Goal: Information Seeking & Learning: Understand process/instructions

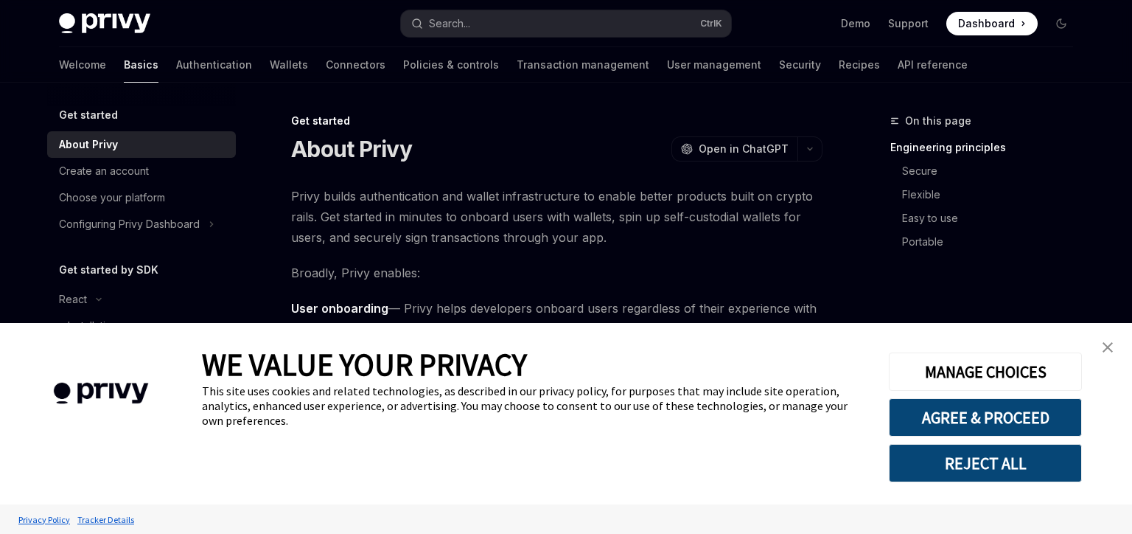
click at [1021, 422] on button "AGREE & PROCEED" at bounding box center [985, 417] width 193 height 38
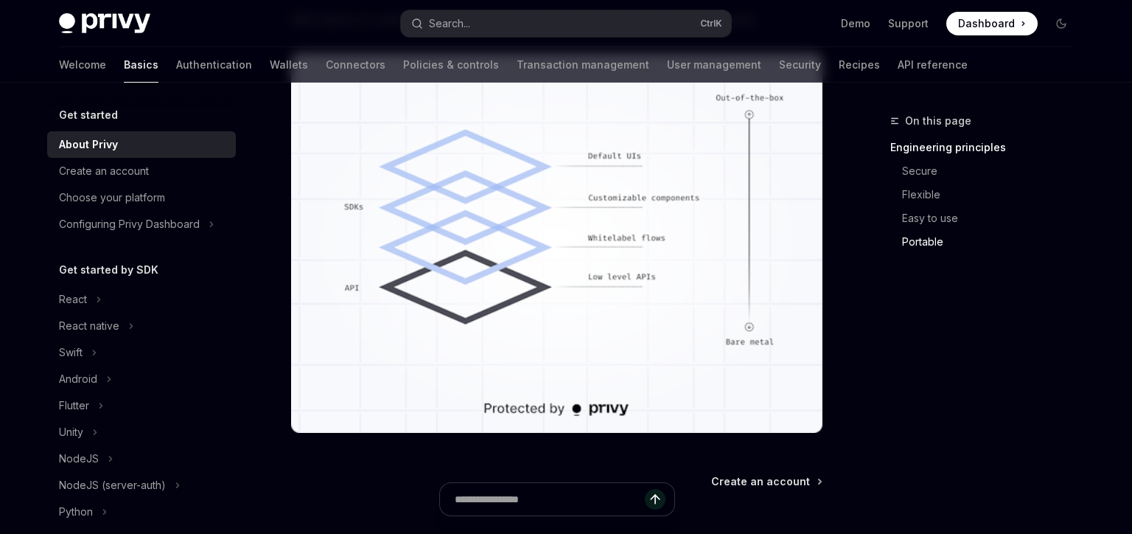
scroll to position [1579, 0]
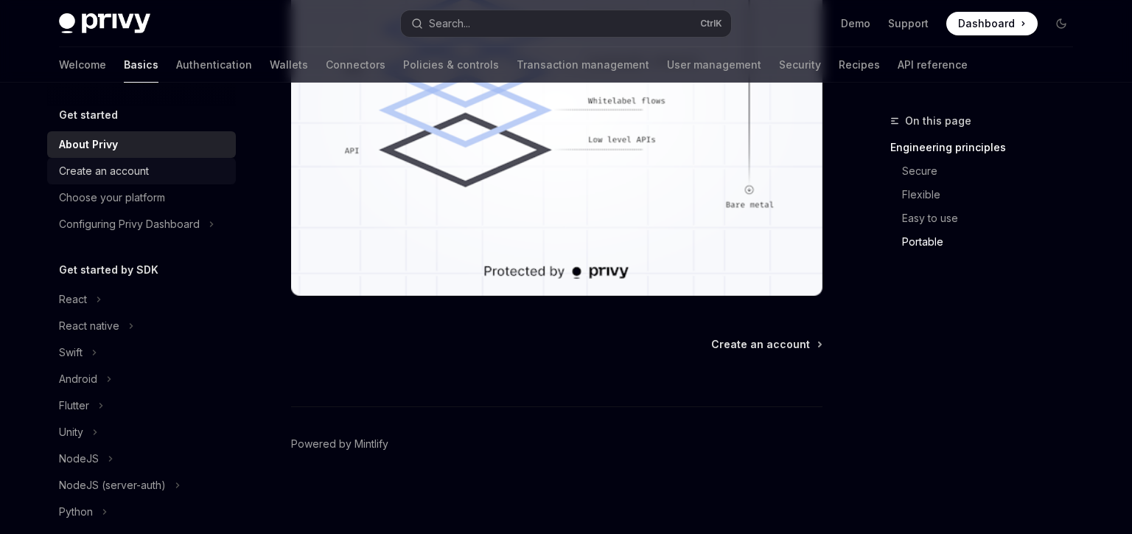
click at [129, 172] on div "Create an account" at bounding box center [104, 171] width 90 height 18
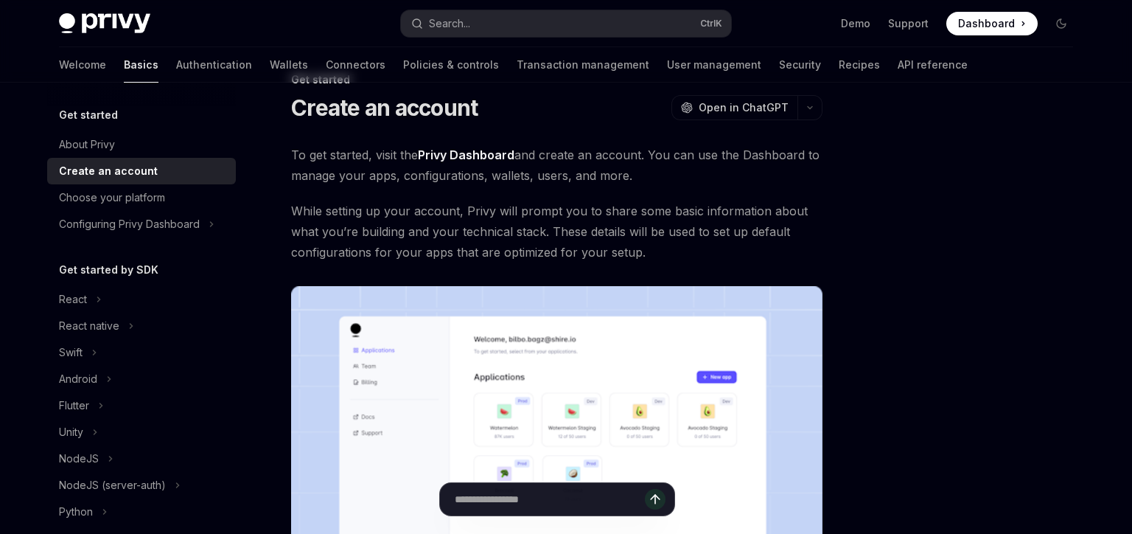
scroll to position [84, 0]
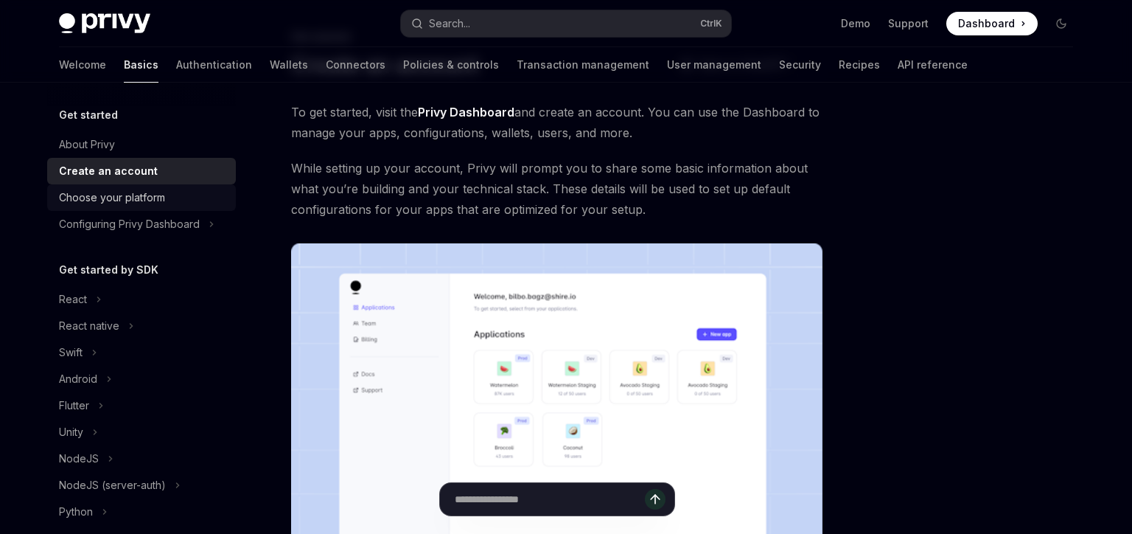
click at [108, 198] on div "Choose your platform" at bounding box center [112, 198] width 106 height 18
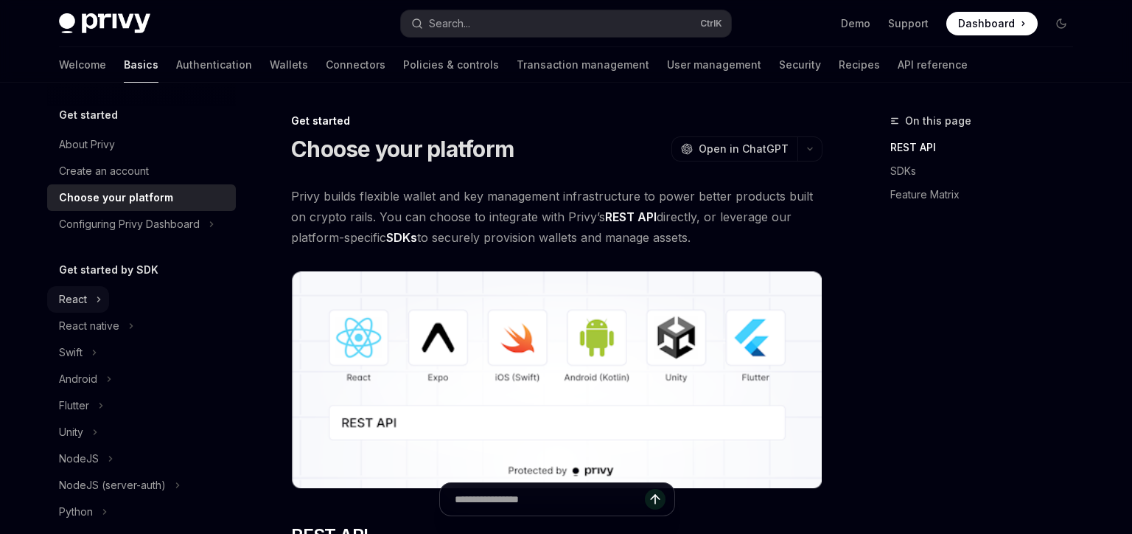
click at [88, 295] on button "React" at bounding box center [78, 299] width 62 height 27
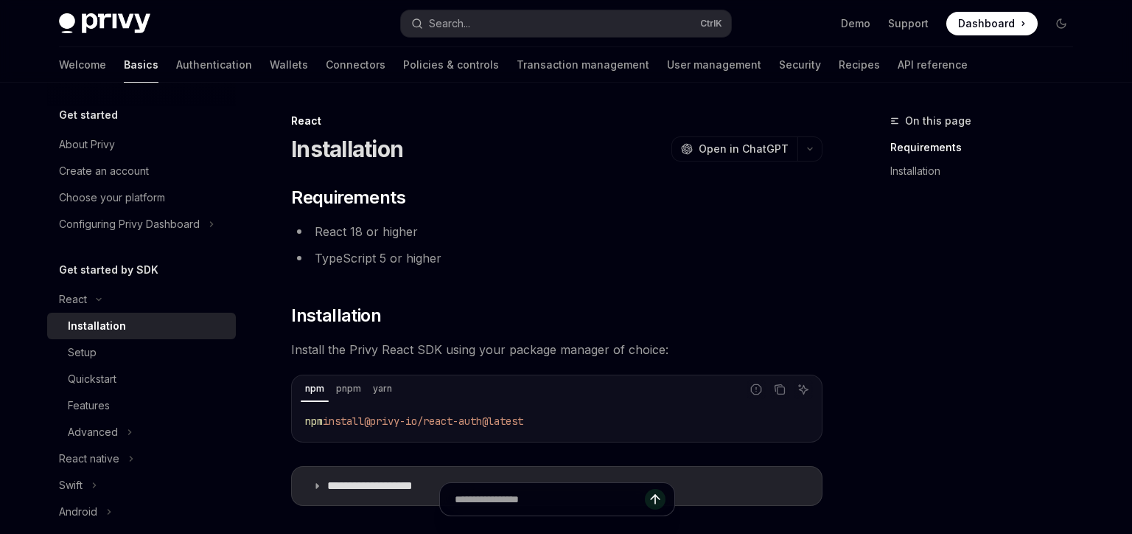
scroll to position [86, 0]
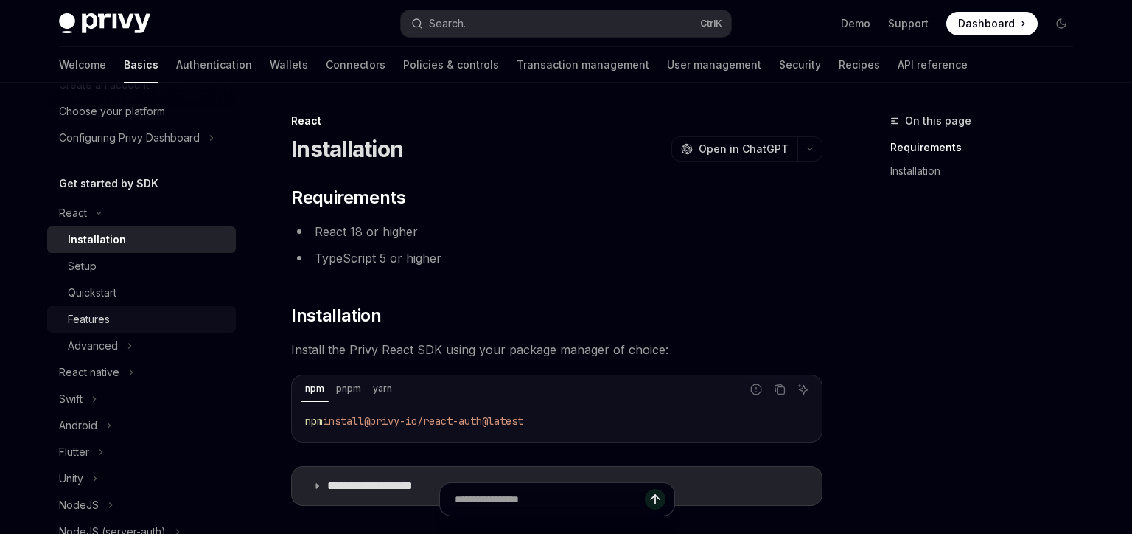
click at [80, 320] on div "Features" at bounding box center [89, 319] width 42 height 18
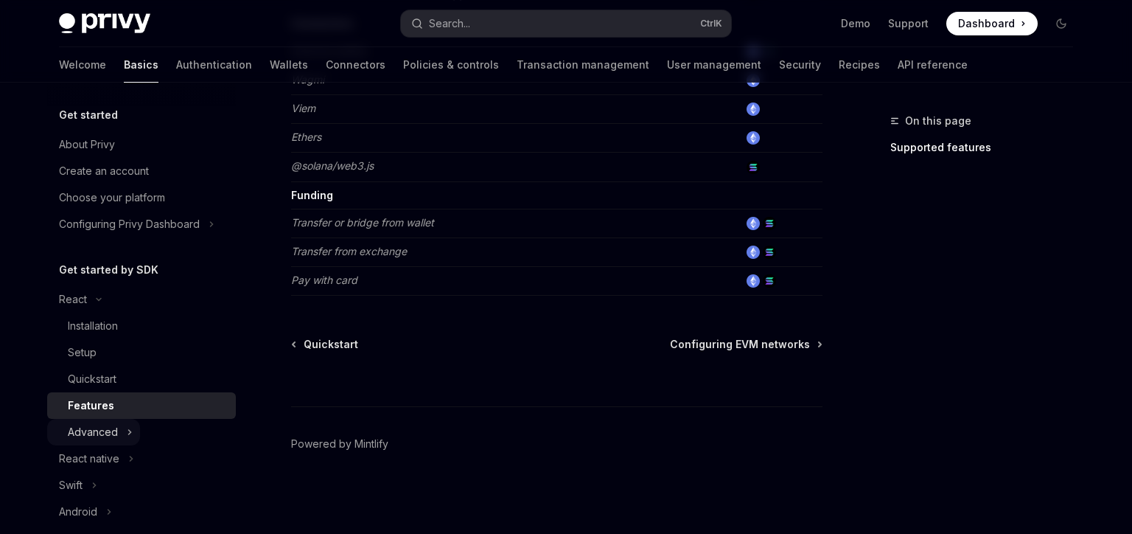
click at [119, 434] on button "Advanced" at bounding box center [93, 432] width 93 height 27
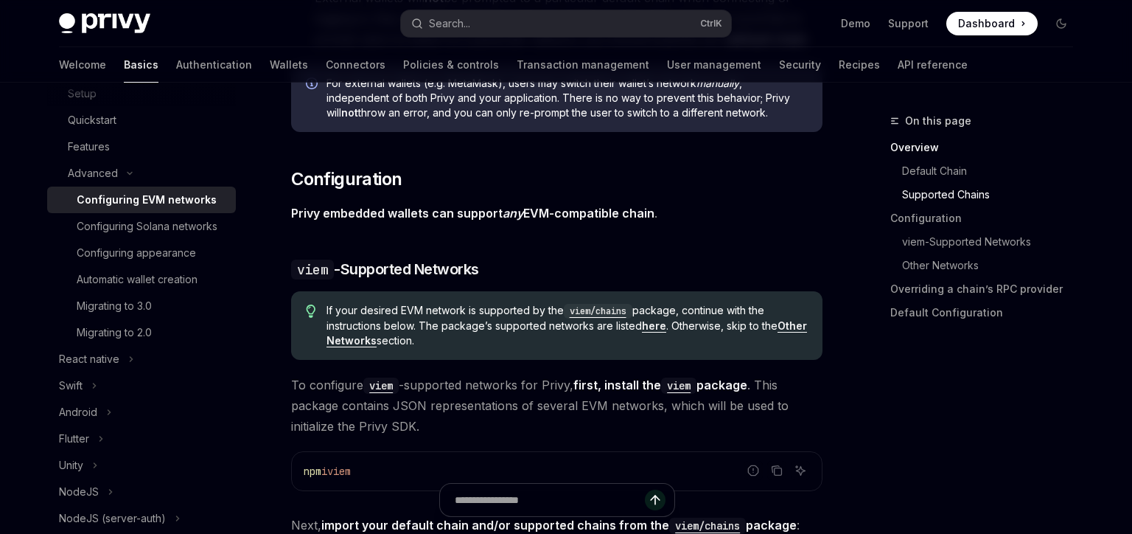
scroll to position [1344, 0]
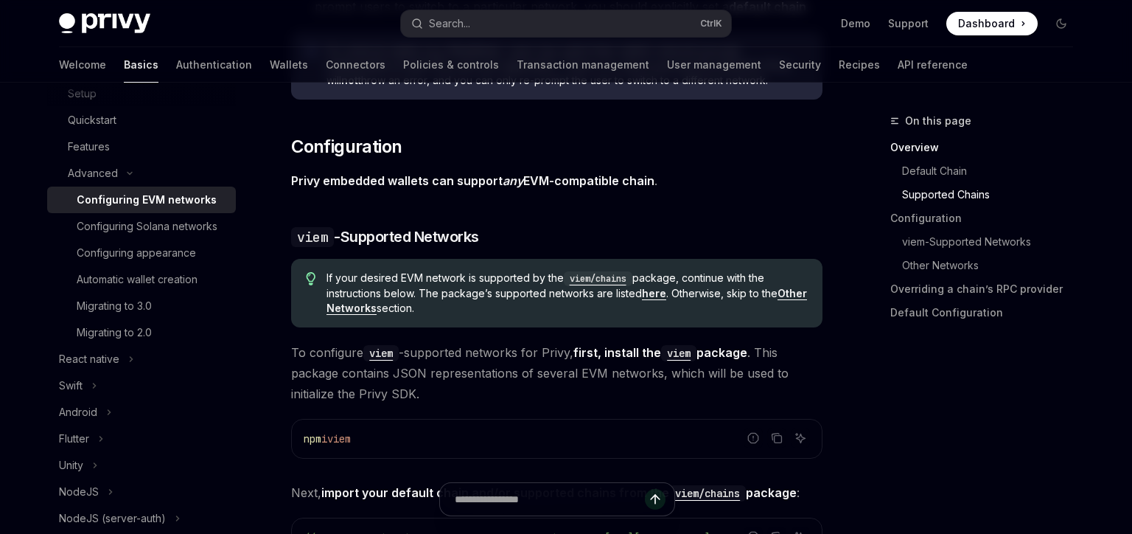
click at [310, 179] on strong "Privy embedded wallets can support any EVM-compatible chain" at bounding box center [472, 180] width 363 height 15
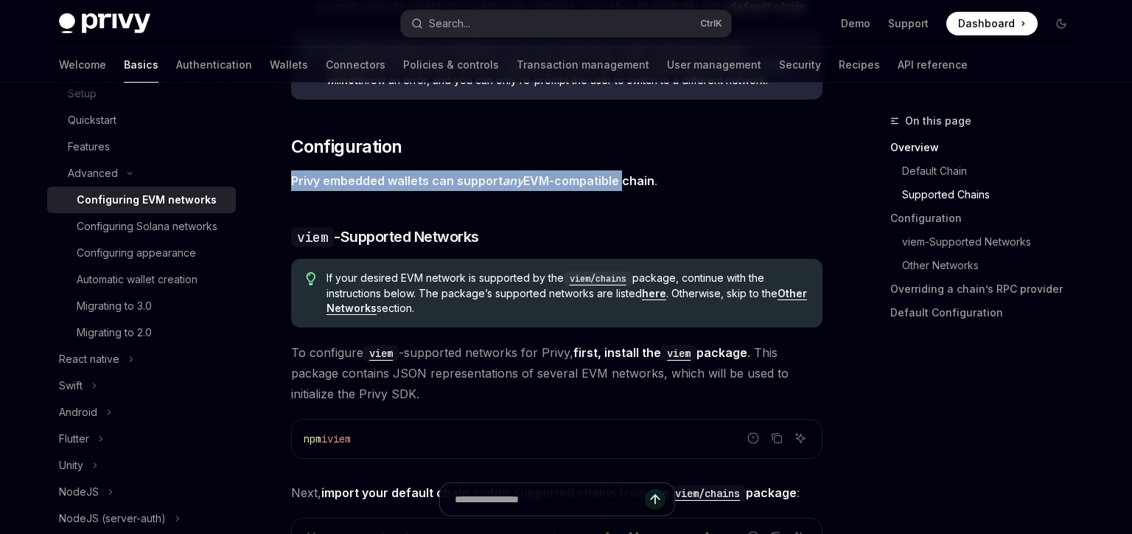
drag, startPoint x: 310, startPoint y: 179, endPoint x: 575, endPoint y: 176, distance: 264.6
click at [575, 176] on strong "Privy embedded wallets can support any EVM-compatible chain" at bounding box center [472, 180] width 363 height 15
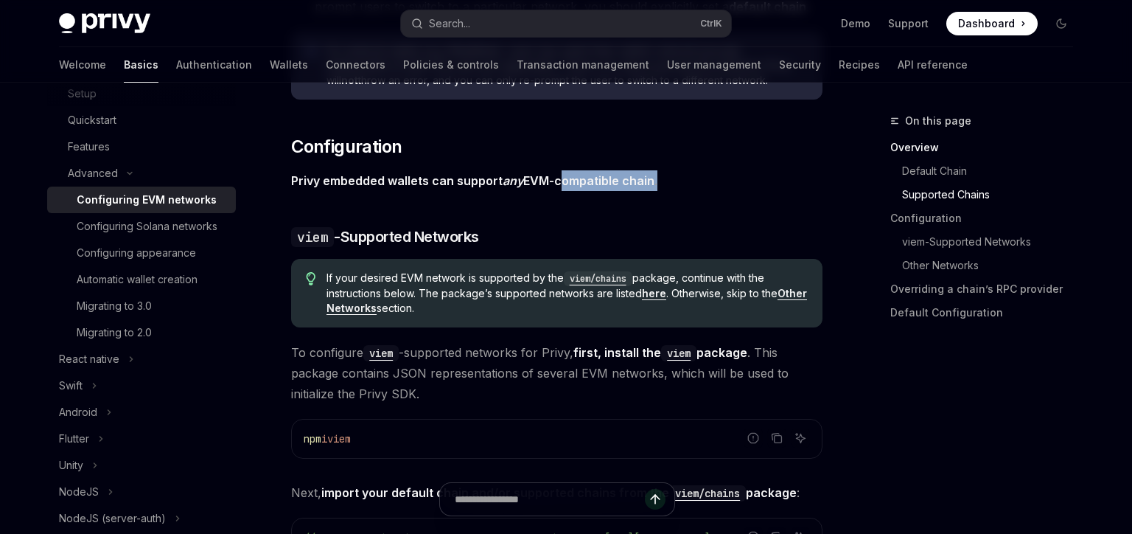
drag, startPoint x: 575, startPoint y: 176, endPoint x: 451, endPoint y: 190, distance: 124.6
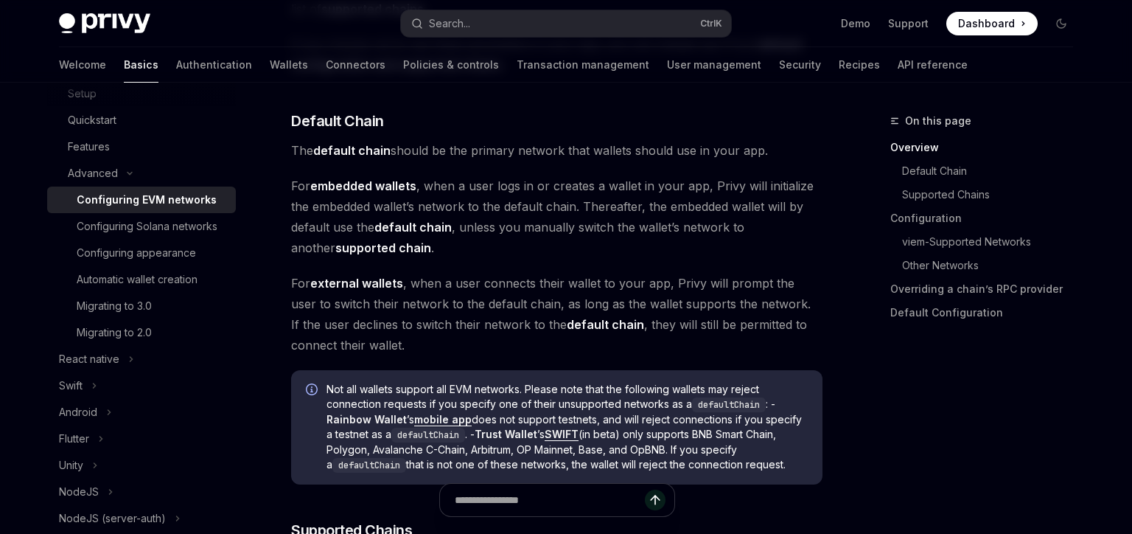
scroll to position [504, 0]
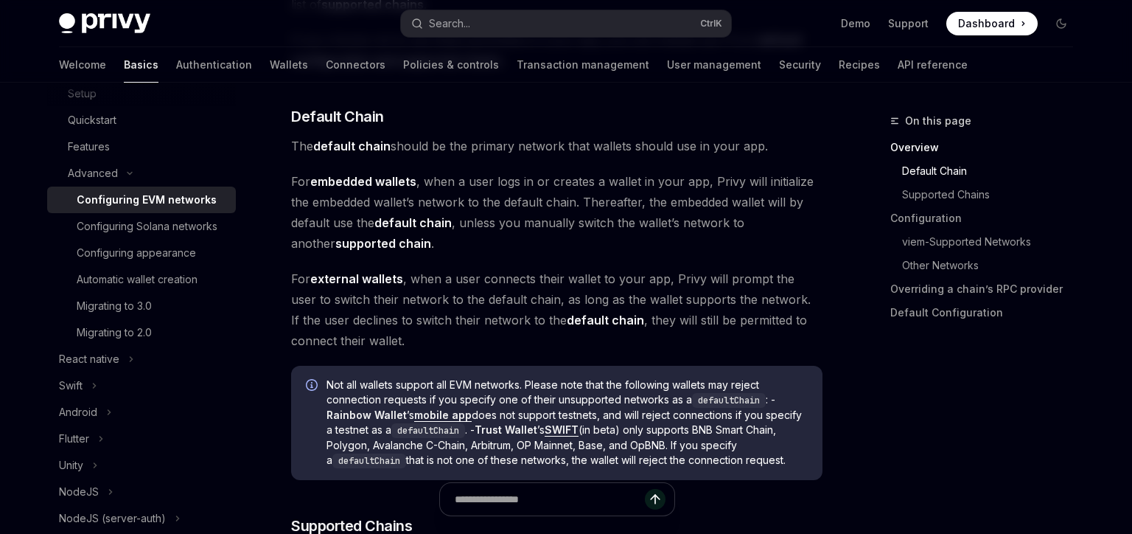
click at [376, 298] on span "For external wallets , when a user connects their wallet to your app, Privy wil…" at bounding box center [556, 309] width 531 height 83
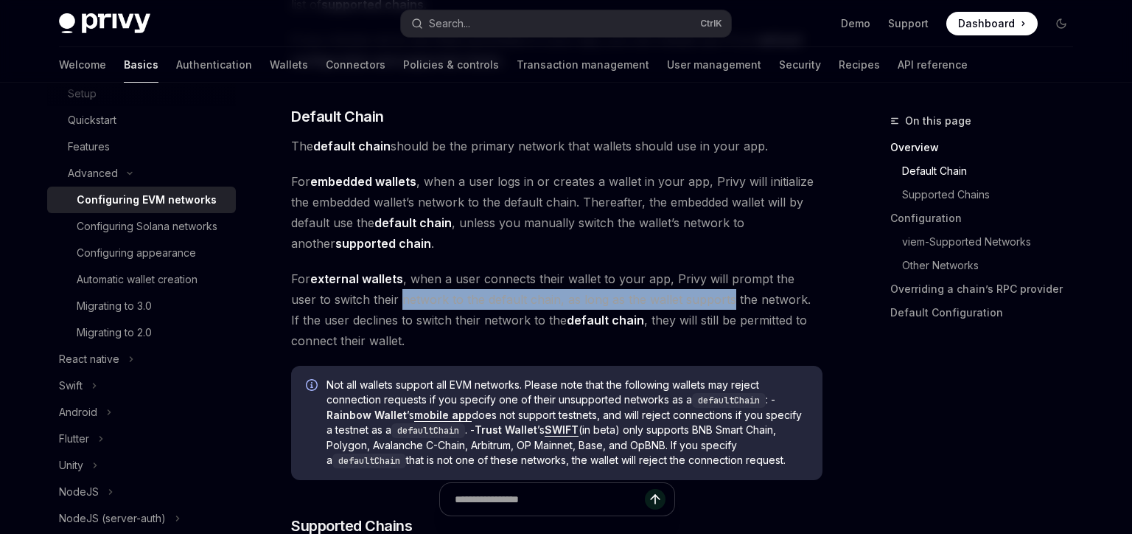
drag, startPoint x: 376, startPoint y: 298, endPoint x: 698, endPoint y: 299, distance: 322.1
click at [698, 299] on span "For external wallets , when a user connects their wallet to your app, Privy wil…" at bounding box center [556, 309] width 531 height 83
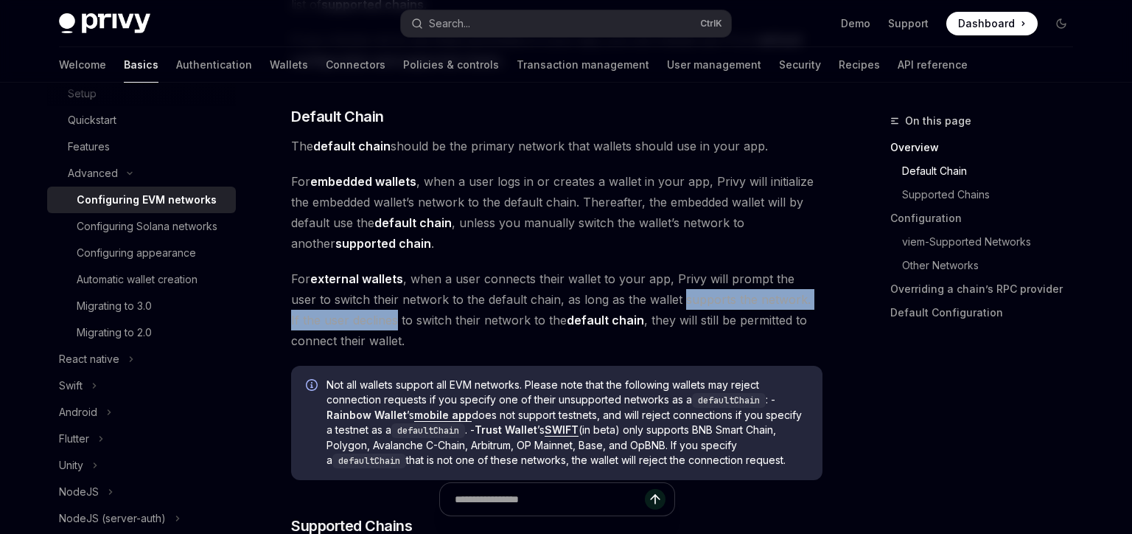
drag, startPoint x: 698, startPoint y: 299, endPoint x: 359, endPoint y: 315, distance: 339.4
click at [359, 315] on span "For external wallets , when a user connects their wallet to your app, Privy wil…" at bounding box center [556, 309] width 531 height 83
drag, startPoint x: 359, startPoint y: 315, endPoint x: 537, endPoint y: 291, distance: 179.2
click at [537, 291] on span "For external wallets , when a user connects their wallet to your app, Privy wil…" at bounding box center [556, 309] width 531 height 83
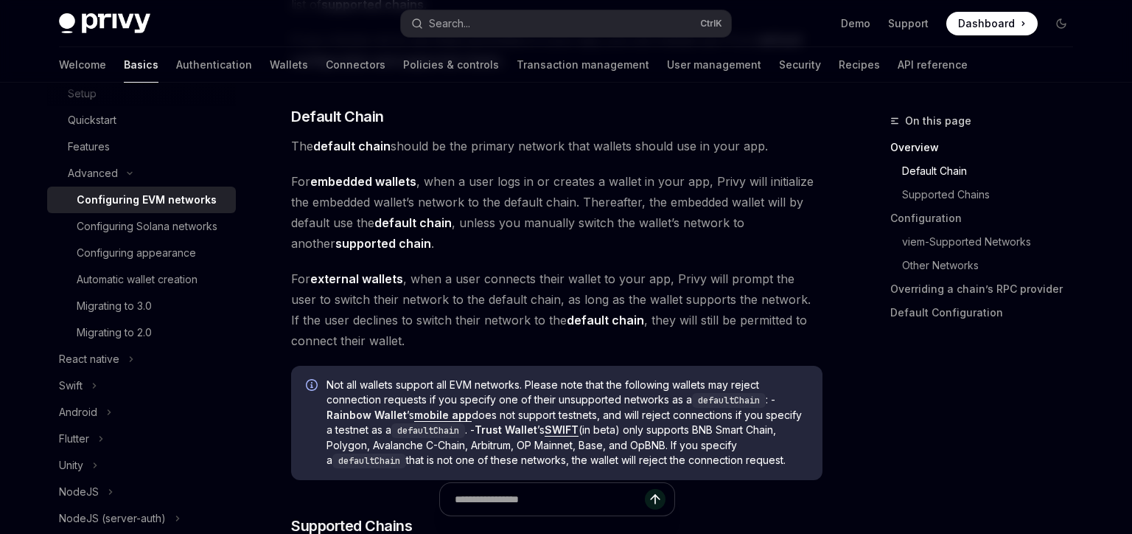
click at [537, 291] on span "For external wallets , when a user connects their wallet to your app, Privy wil…" at bounding box center [556, 309] width 531 height 83
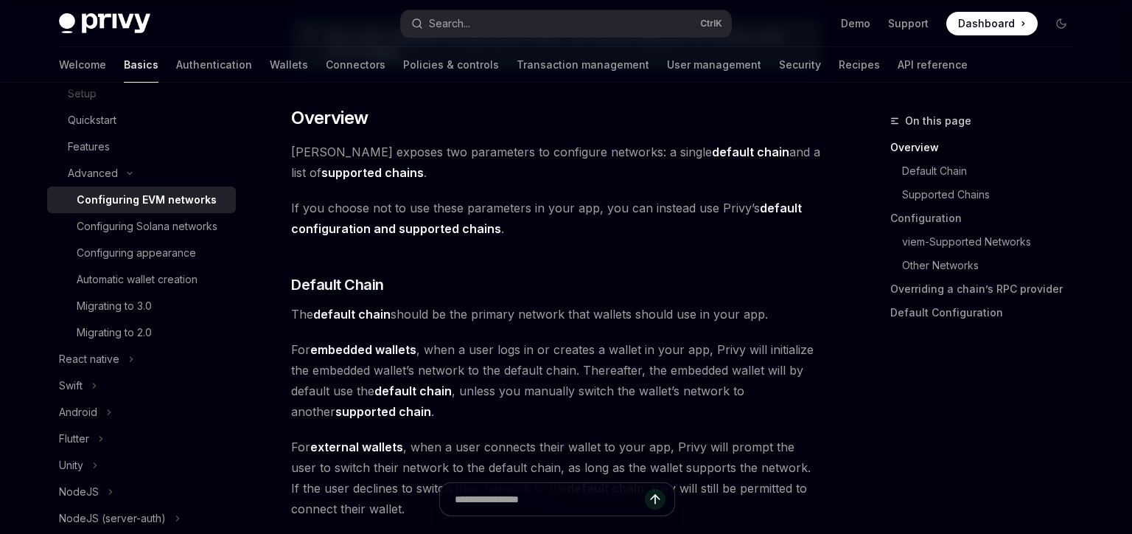
scroll to position [840, 0]
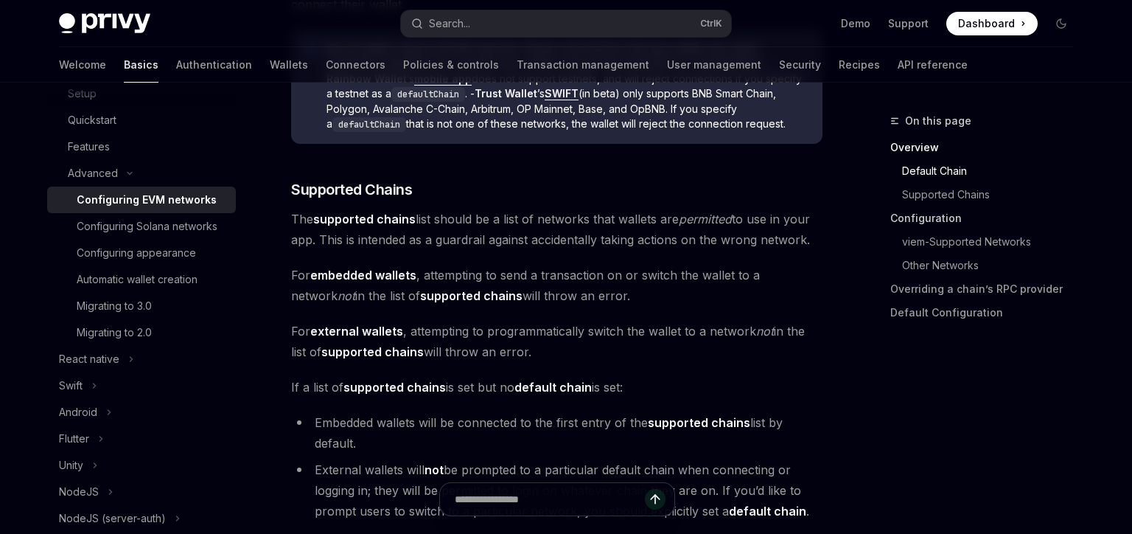
click at [949, 222] on link "Configuration" at bounding box center [987, 218] width 195 height 24
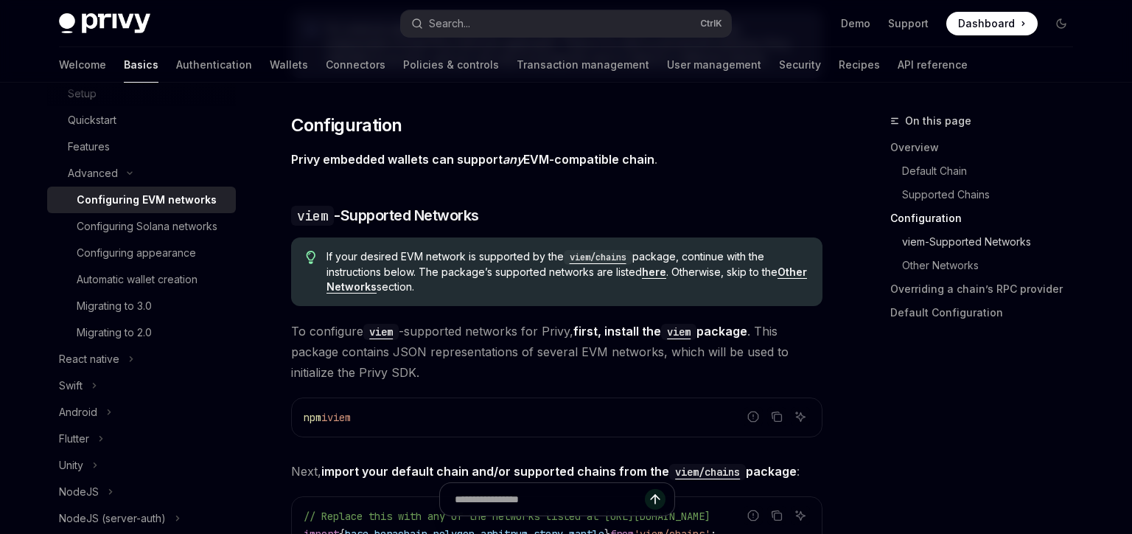
scroll to position [1366, 0]
click at [559, 156] on strong "Privy embedded wallets can support any EVM-compatible chain" at bounding box center [472, 159] width 363 height 15
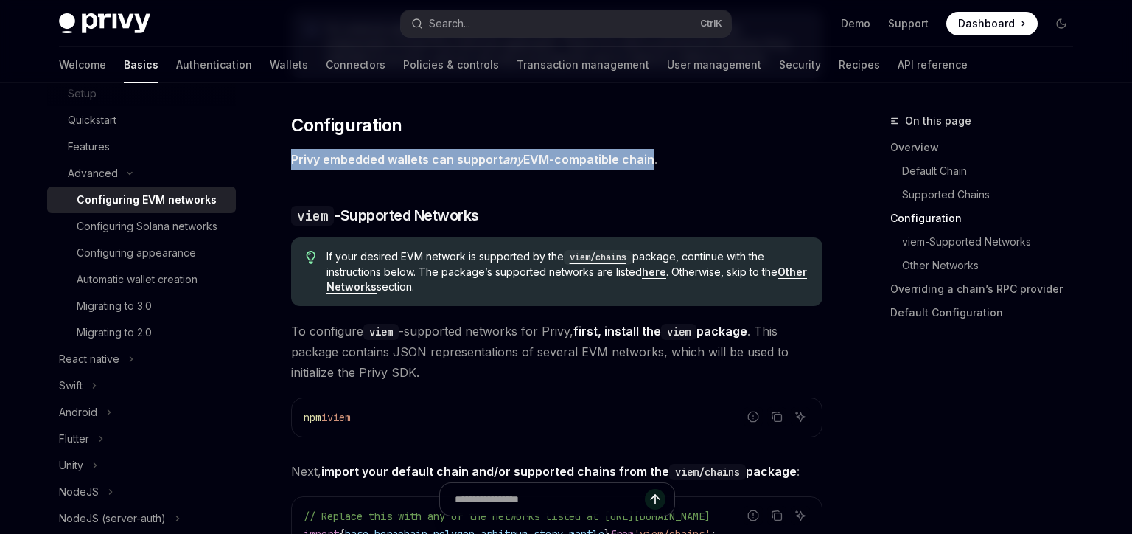
click at [559, 156] on strong "Privy embedded wallets can support any EVM-compatible chain" at bounding box center [472, 159] width 363 height 15
click at [706, 153] on span "Privy embedded wallets can support any EVM-compatible chain ." at bounding box center [556, 159] width 531 height 21
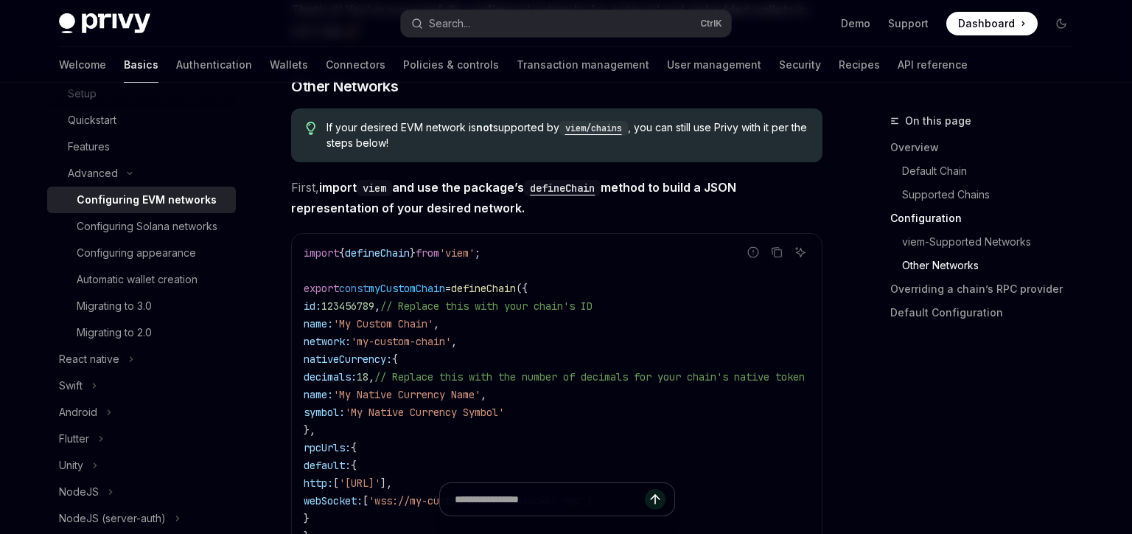
scroll to position [2542, 0]
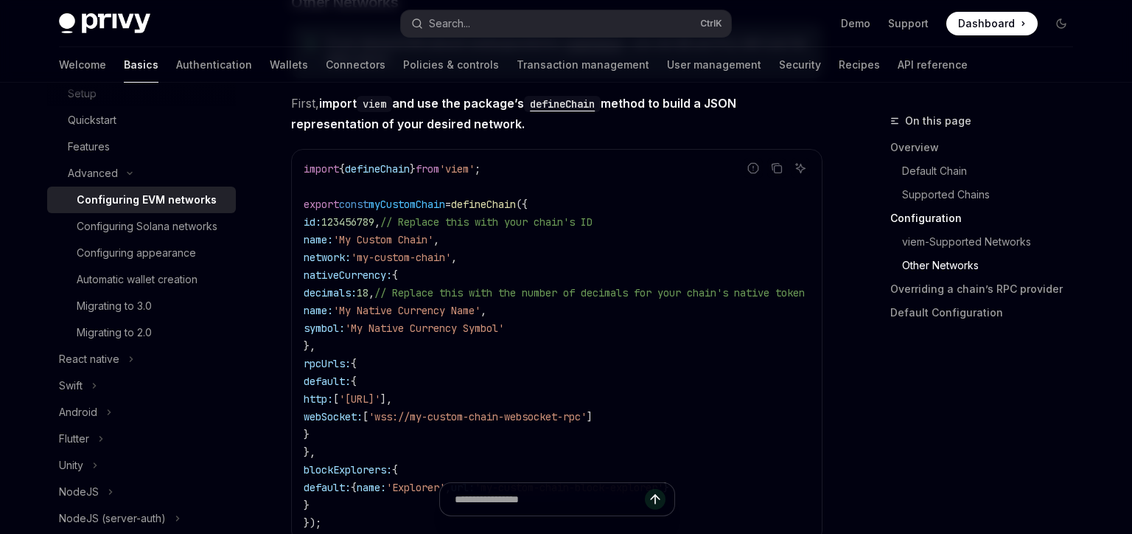
click at [377, 255] on span "'my-custom-chain'" at bounding box center [401, 257] width 100 height 13
drag, startPoint x: 377, startPoint y: 255, endPoint x: 472, endPoint y: 256, distance: 94.3
click at [451, 256] on span "'my-custom-chain'" at bounding box center [401, 257] width 100 height 13
click at [531, 232] on code "import { defineChain } from 'viem' ; export const myCustomChain = defineChain (…" at bounding box center [572, 345] width 537 height 371
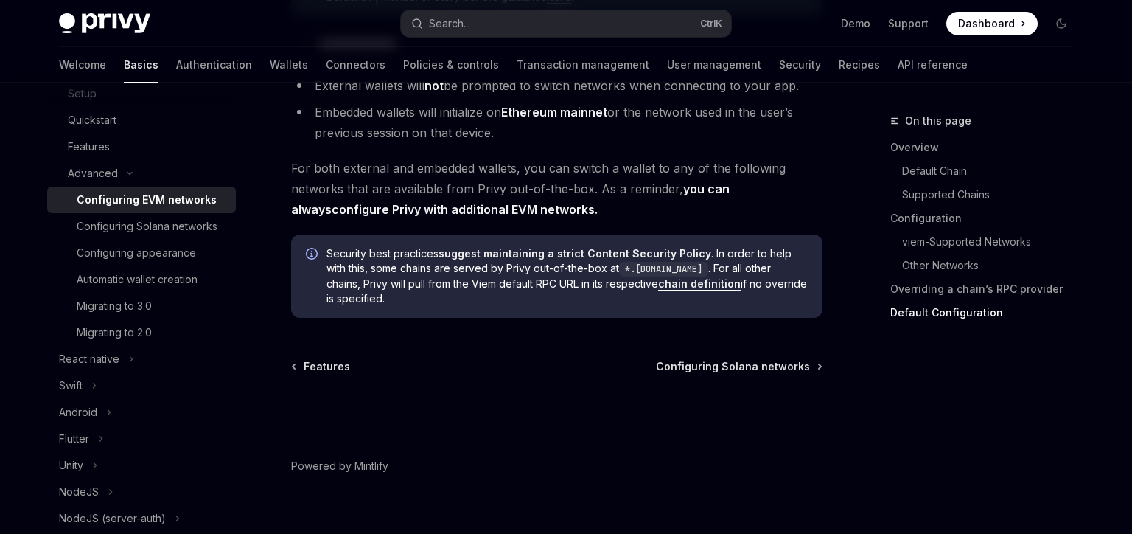
scroll to position [3906, 0]
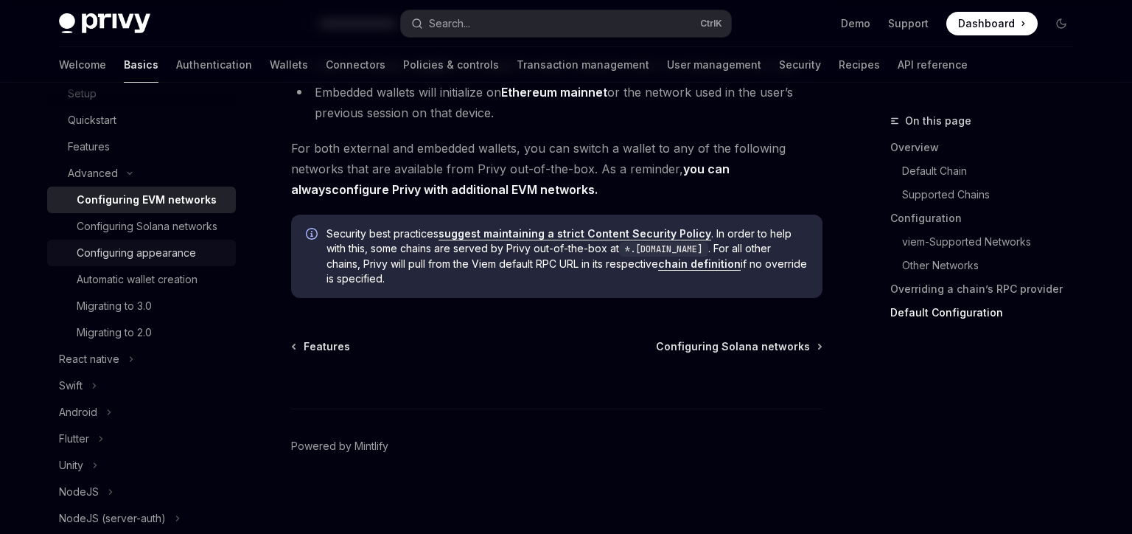
click at [173, 251] on div "Configuring appearance" at bounding box center [136, 253] width 119 height 18
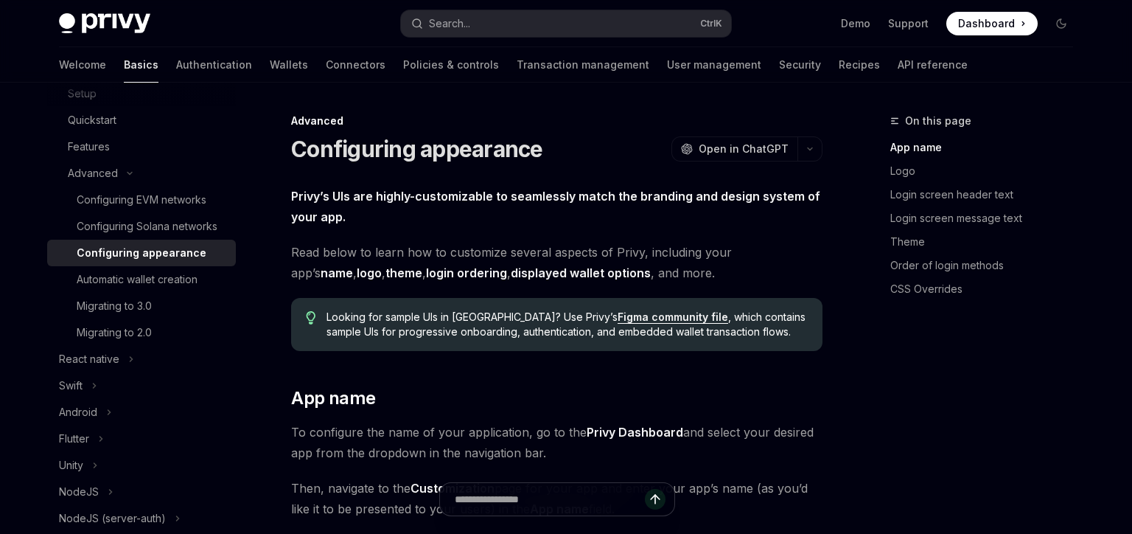
click at [331, 251] on span "Read below to learn how to customize several aspects of Privy, including your a…" at bounding box center [556, 262] width 531 height 41
click at [428, 389] on h2 "​ App name" at bounding box center [556, 398] width 531 height 24
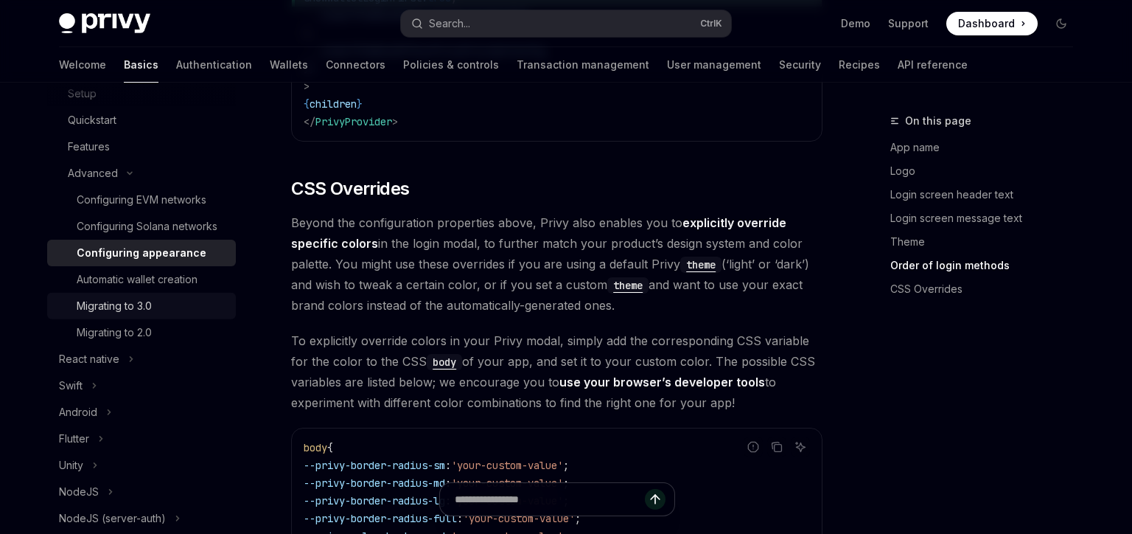
scroll to position [3529, 0]
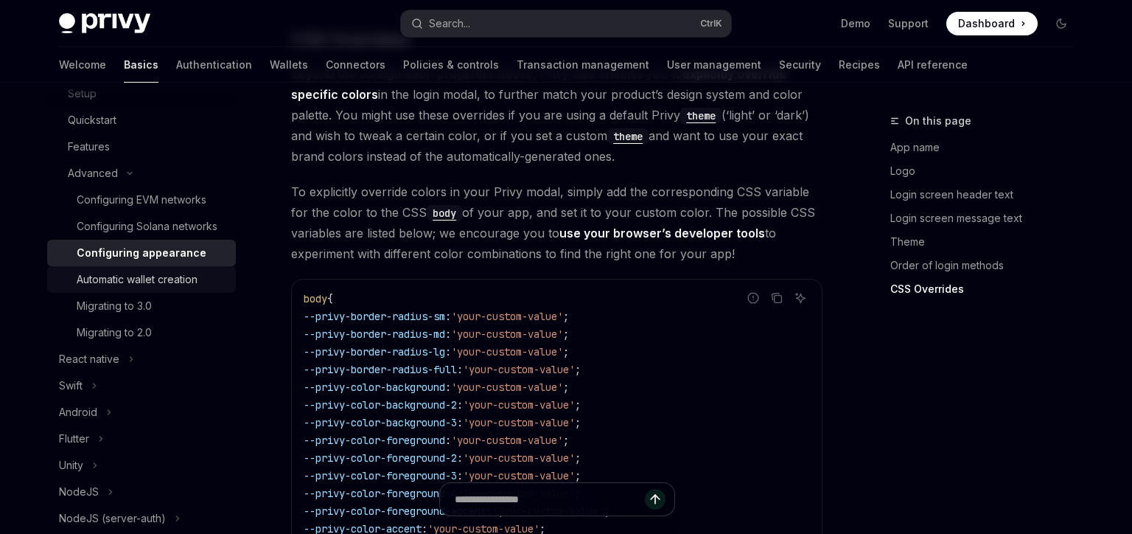
click at [189, 279] on div "Automatic wallet creation" at bounding box center [137, 279] width 121 height 18
type textarea "*"
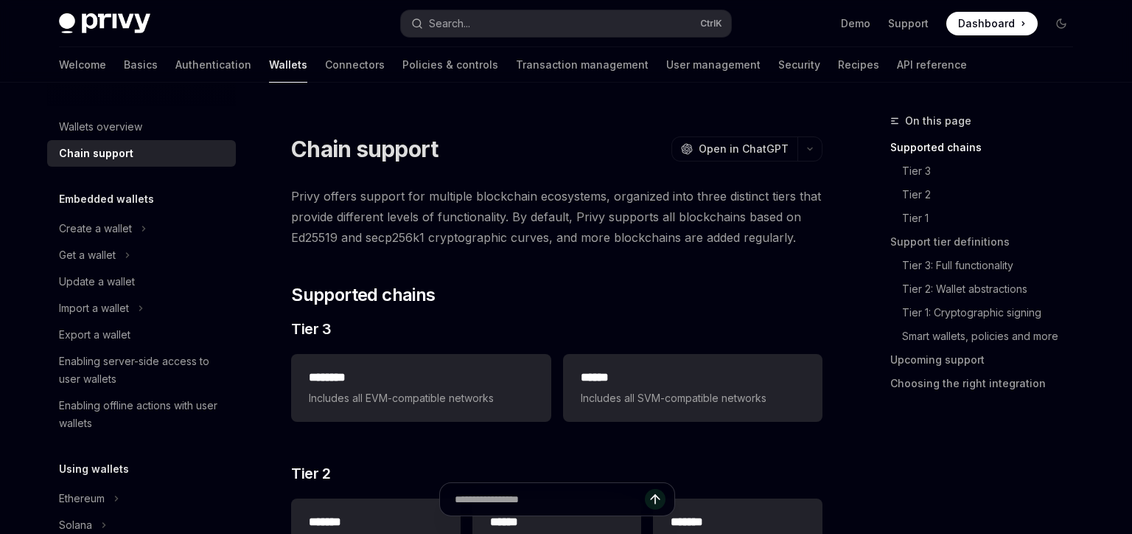
click at [425, 218] on span "Privy offers support for multiple blockchain ecosystems, organized into three d…" at bounding box center [556, 217] width 531 height 62
drag, startPoint x: 425, startPoint y: 218, endPoint x: 542, endPoint y: 206, distance: 117.8
click at [542, 206] on span "Privy offers support for multiple blockchain ecosystems, organized into three d…" at bounding box center [556, 217] width 531 height 62
click at [546, 204] on span "Privy offers support for multiple blockchain ecosystems, organized into three d…" at bounding box center [556, 217] width 531 height 62
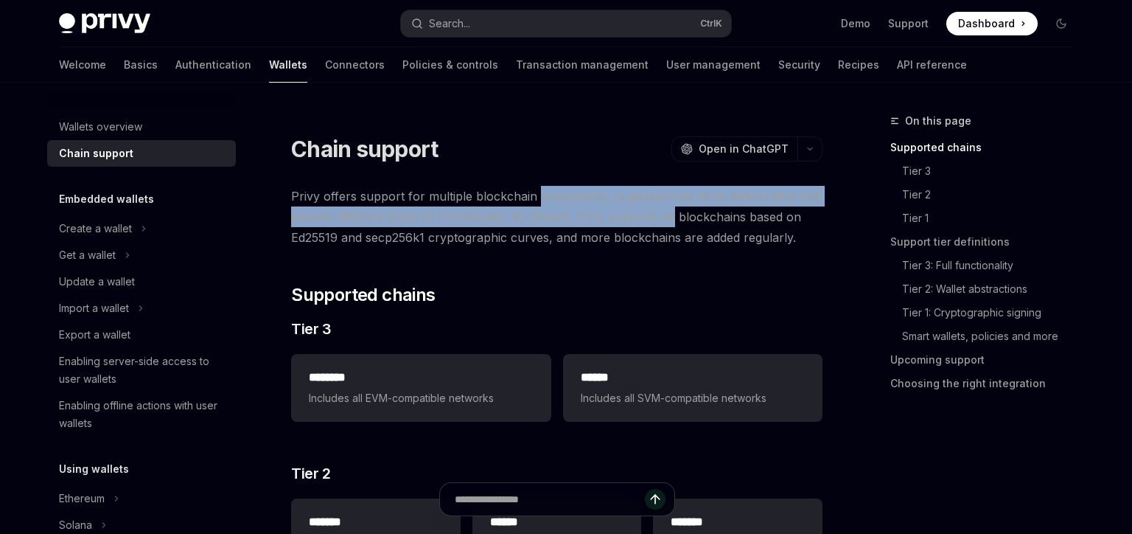
drag, startPoint x: 546, startPoint y: 204, endPoint x: 659, endPoint y: 212, distance: 113.0
click at [659, 212] on span "Privy offers support for multiple blockchain ecosystems, organized into three d…" at bounding box center [556, 217] width 531 height 62
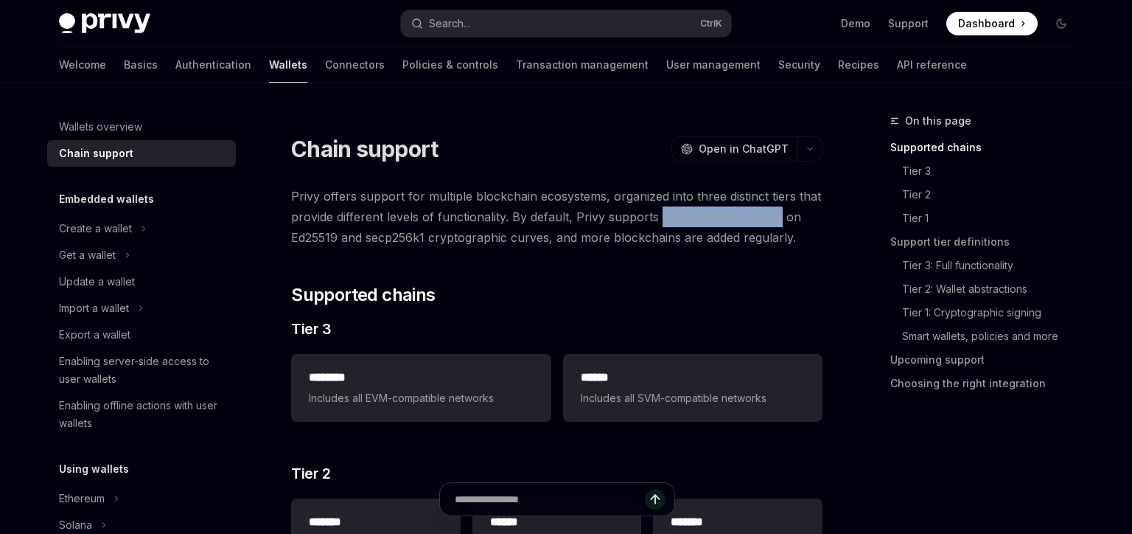
drag, startPoint x: 659, startPoint y: 212, endPoint x: 741, endPoint y: 213, distance: 81.8
click at [741, 213] on span "Privy offers support for multiple blockchain ecosystems, organized into three d…" at bounding box center [556, 217] width 531 height 62
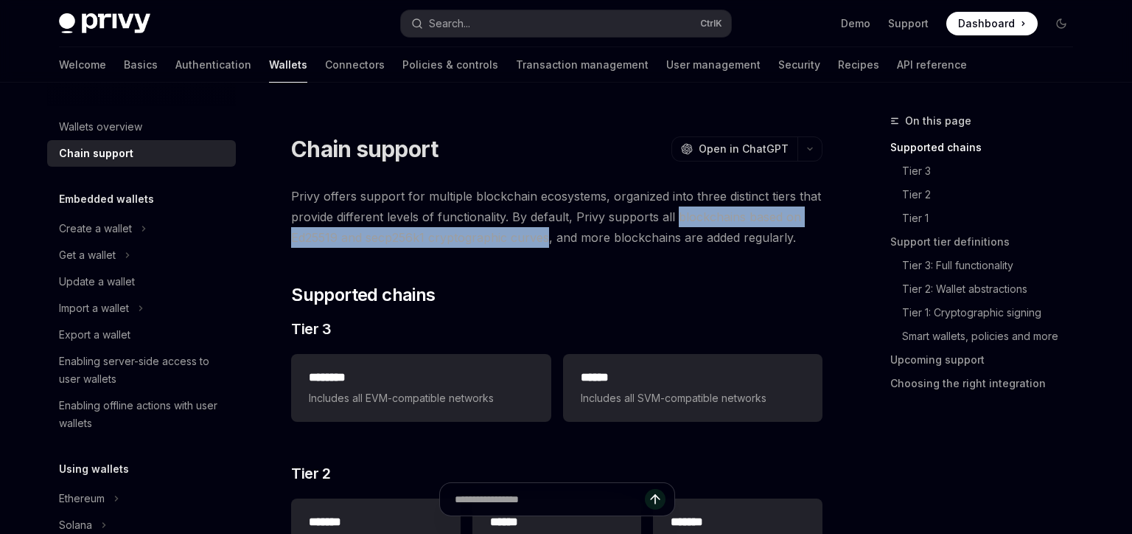
drag, startPoint x: 741, startPoint y: 213, endPoint x: 483, endPoint y: 236, distance: 258.2
click at [507, 232] on span "Privy offers support for multiple blockchain ecosystems, organized into three d…" at bounding box center [556, 217] width 531 height 62
click at [481, 236] on span "Privy offers support for multiple blockchain ecosystems, organized into three d…" at bounding box center [556, 217] width 531 height 62
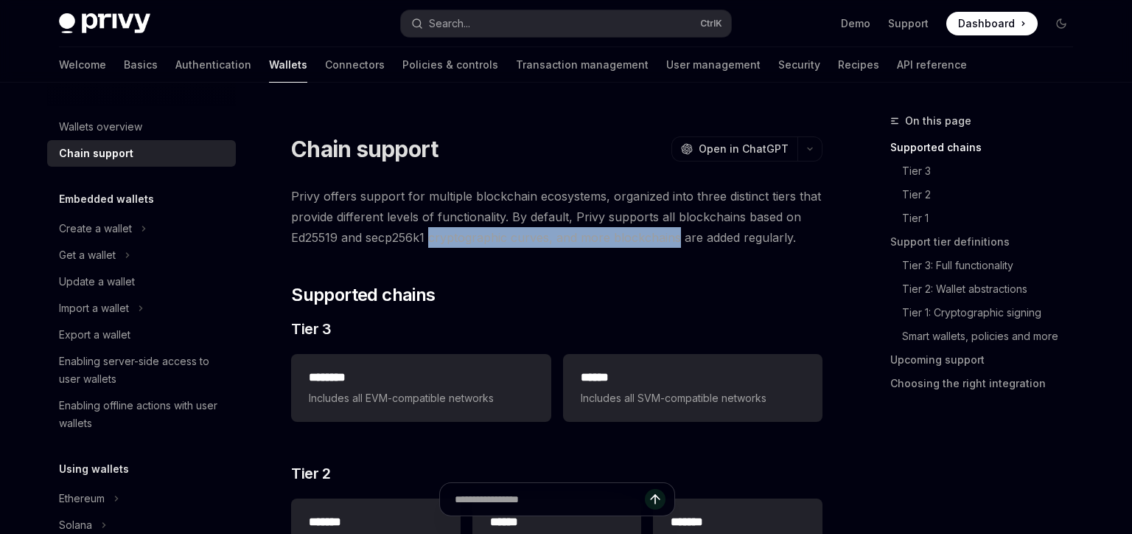
drag, startPoint x: 481, startPoint y: 236, endPoint x: 667, endPoint y: 239, distance: 186.5
click at [667, 239] on span "Privy offers support for multiple blockchain ecosystems, organized into three d…" at bounding box center [556, 217] width 531 height 62
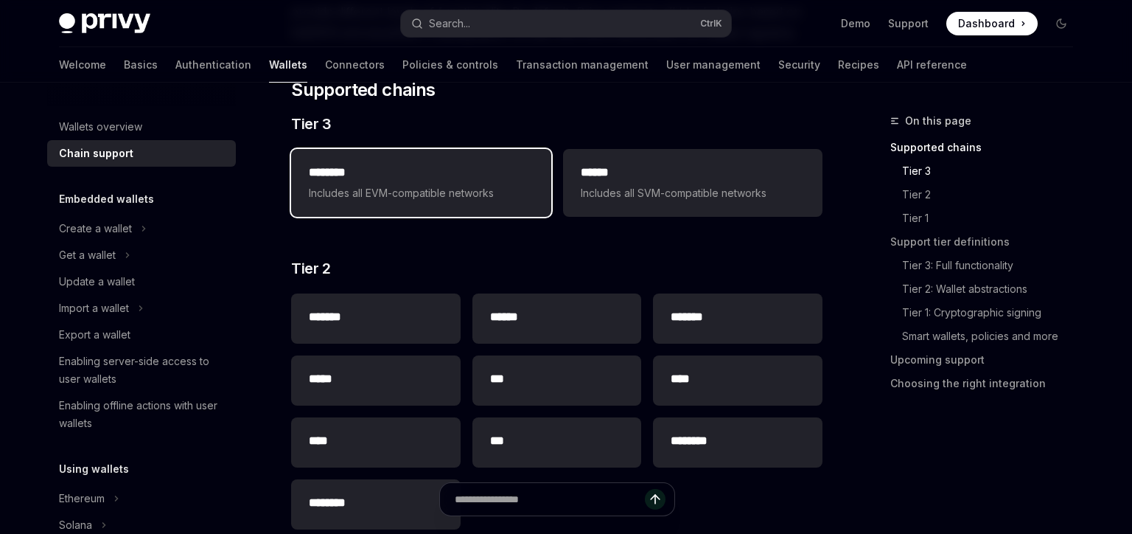
scroll to position [252, 0]
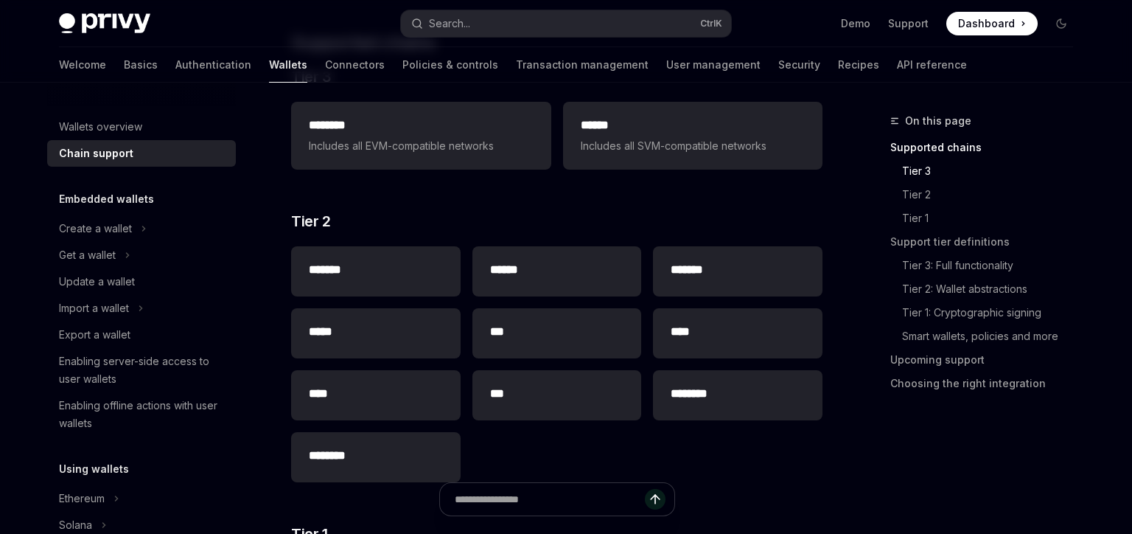
type textarea "*"
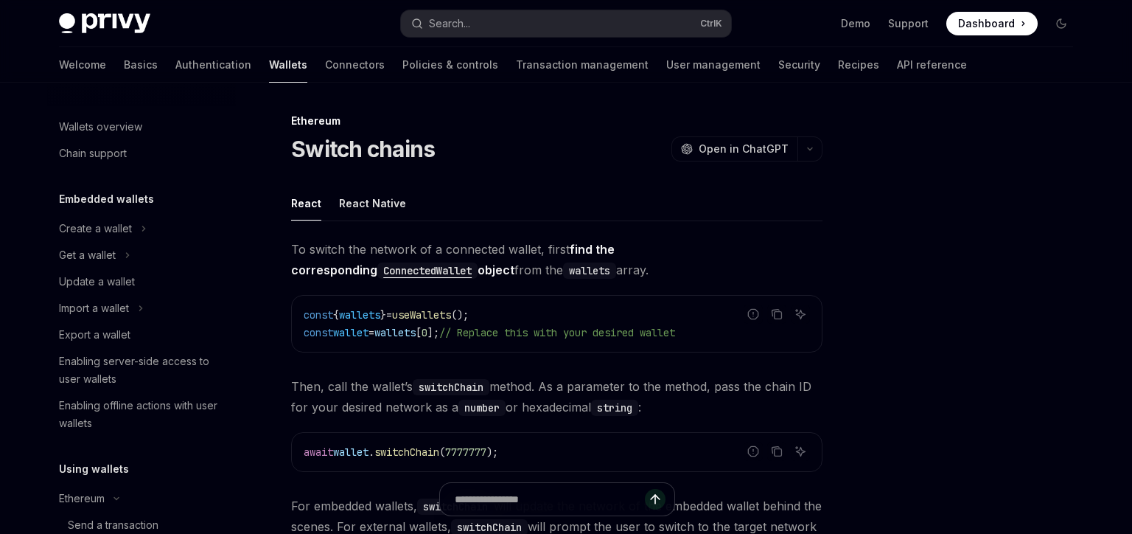
click at [483, 242] on span "To switch the network of a connected wallet, first find the corresponding Conne…" at bounding box center [556, 259] width 531 height 41
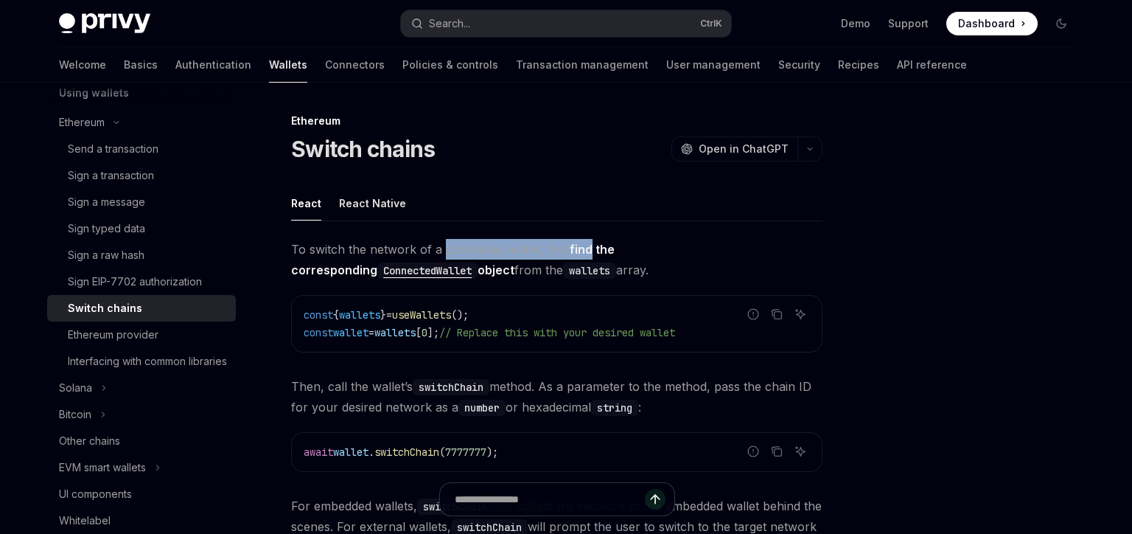
drag, startPoint x: 0, startPoint y: 0, endPoint x: 581, endPoint y: 240, distance: 628.9
click at [581, 240] on span "To switch the network of a connected wallet, first find the corresponding Conne…" at bounding box center [556, 259] width 531 height 41
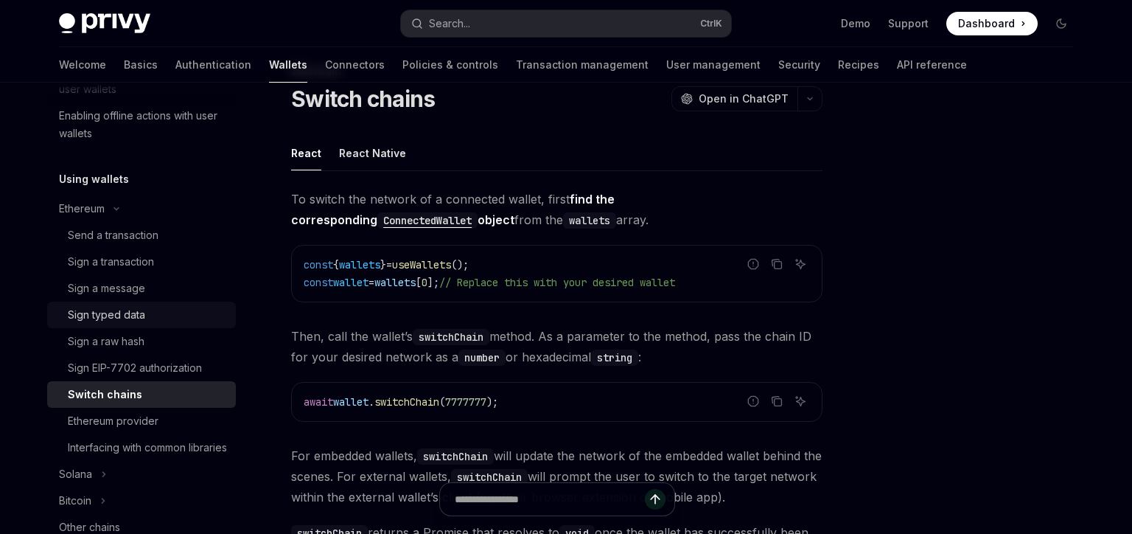
scroll to position [49, 0]
click at [344, 220] on span "To switch the network of a connected wallet, first find the corresponding Conne…" at bounding box center [556, 209] width 531 height 41
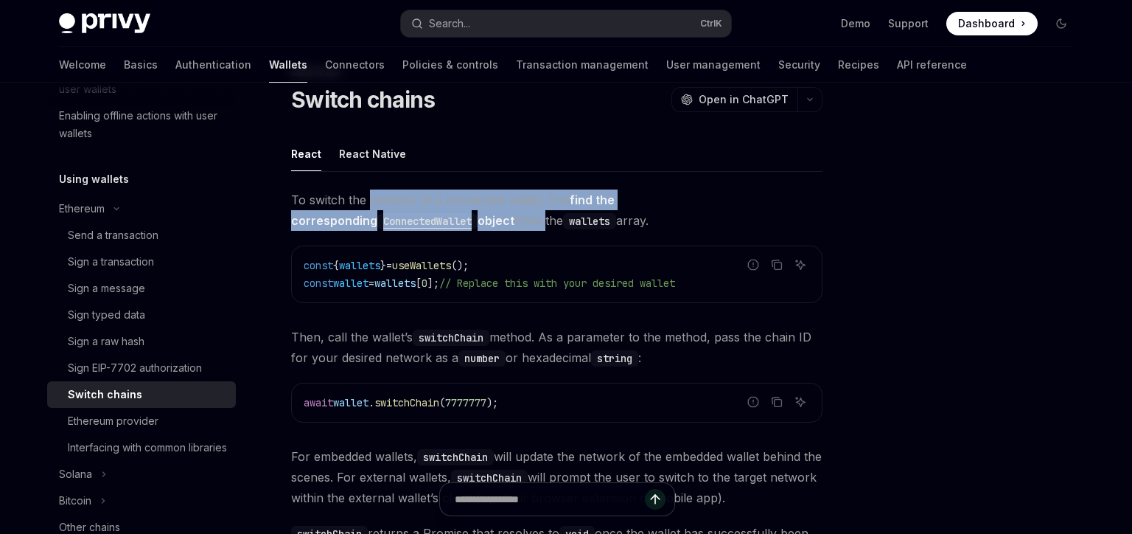
drag, startPoint x: 344, startPoint y: 220, endPoint x: 396, endPoint y: 206, distance: 53.7
click at [393, 206] on span "To switch the network of a connected wallet, first find the corresponding Conne…" at bounding box center [556, 209] width 531 height 41
click at [405, 203] on span "To switch the network of a connected wallet, first find the corresponding Conne…" at bounding box center [556, 209] width 531 height 41
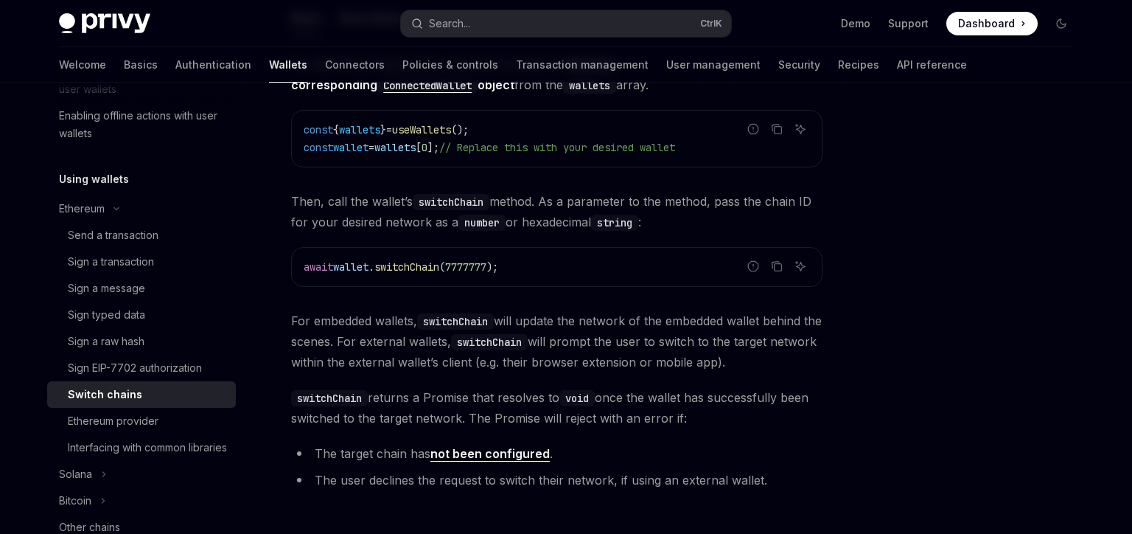
scroll to position [301, 0]
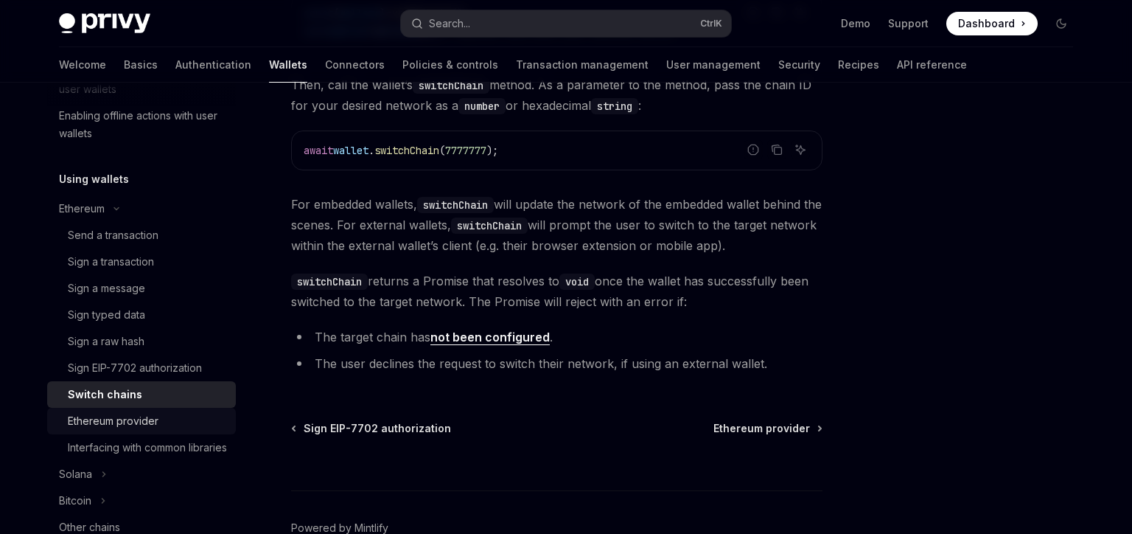
click at [110, 413] on div "Ethereum provider" at bounding box center [113, 421] width 91 height 18
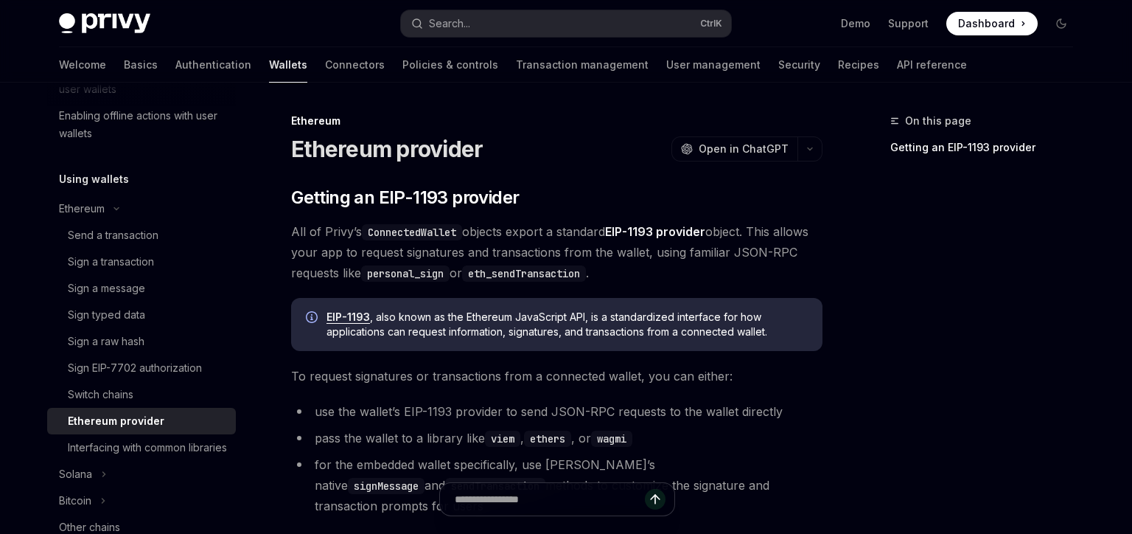
click at [394, 371] on span "To request signatures or transactions from a connected wallet, you can either:" at bounding box center [556, 376] width 531 height 21
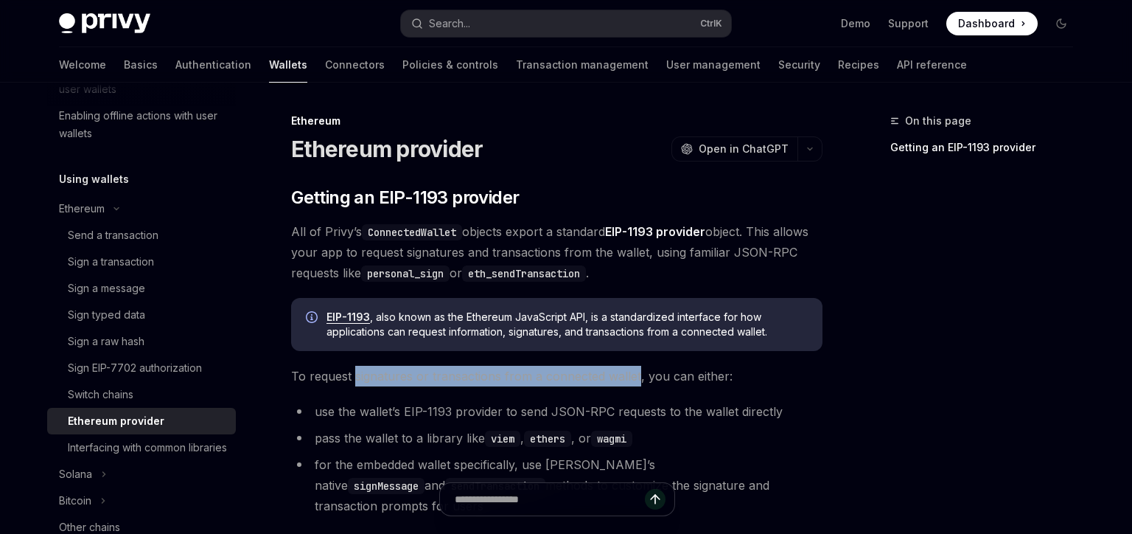
drag, startPoint x: 394, startPoint y: 371, endPoint x: 640, endPoint y: 374, distance: 246.2
click at [640, 374] on span "To request signatures or transactions from a connected wallet, you can either:" at bounding box center [556, 376] width 531 height 21
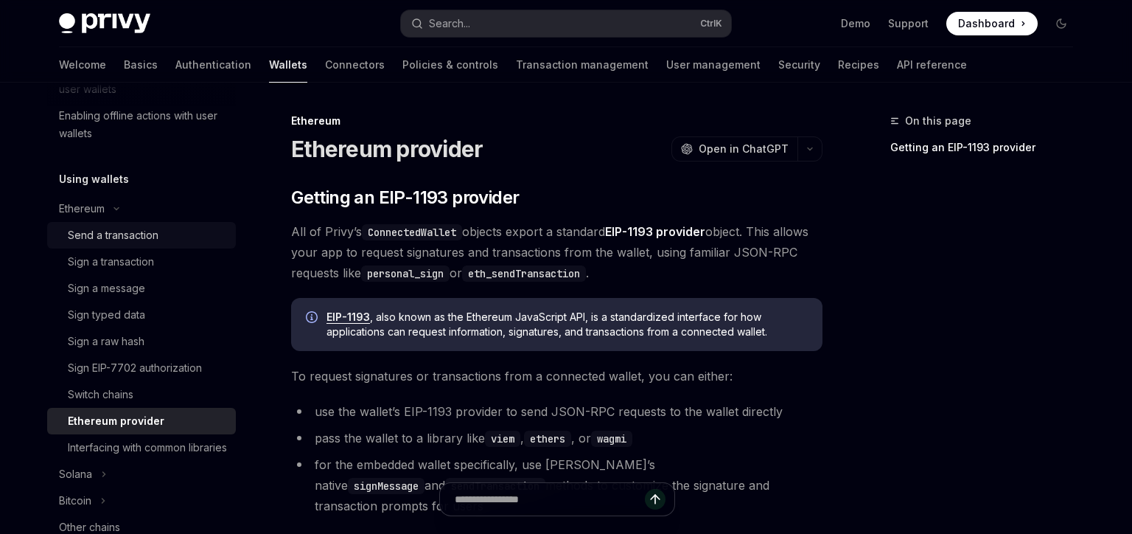
click at [76, 232] on div "Send a transaction" at bounding box center [113, 235] width 91 height 18
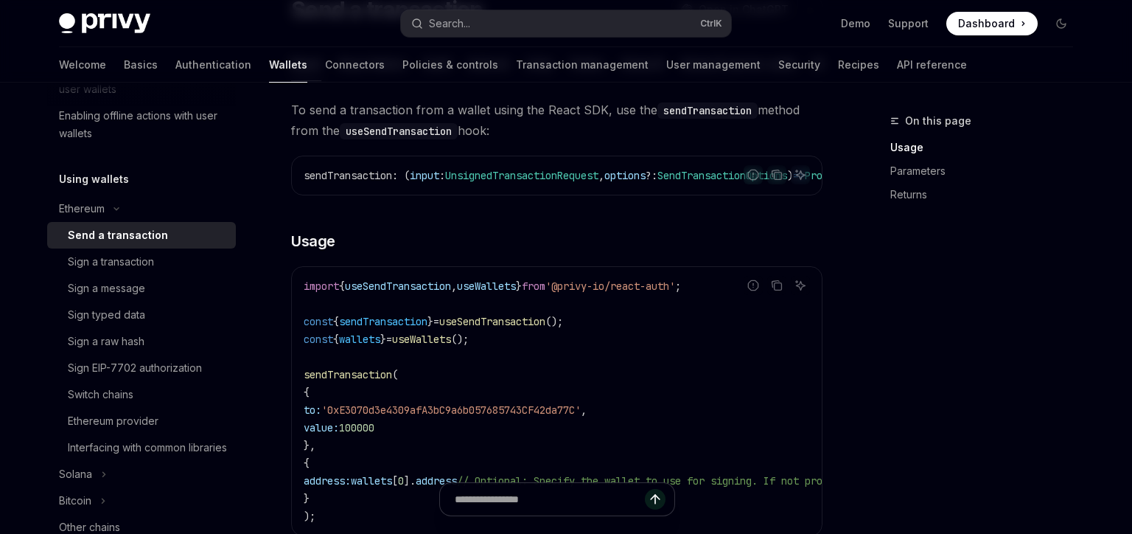
scroll to position [168, 0]
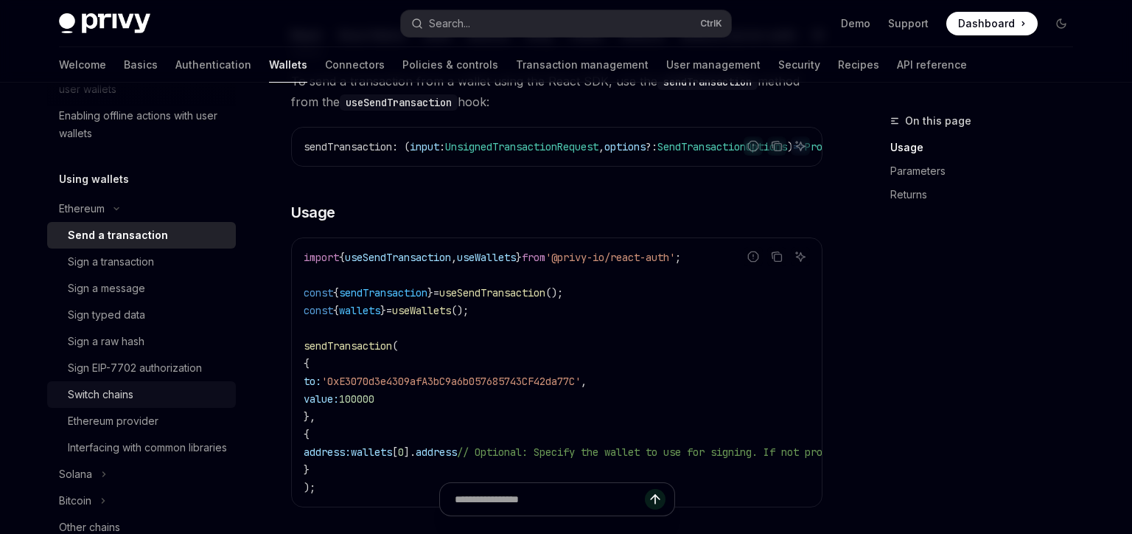
click at [83, 394] on div "Switch chains" at bounding box center [101, 394] width 66 height 18
type textarea "*"
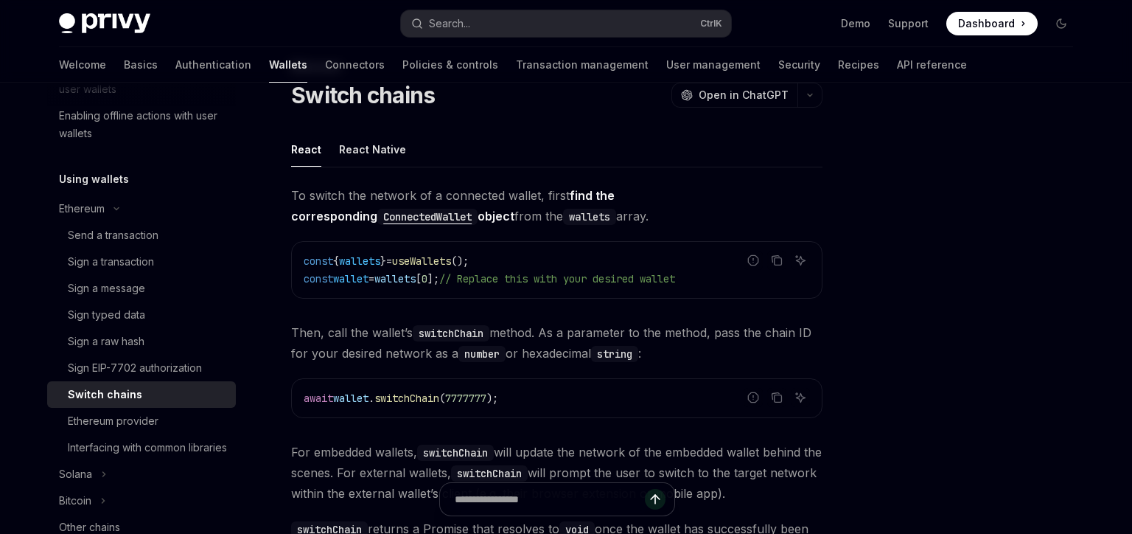
scroll to position [84, 0]
